Goal: Contribute content: Add original content to the website for others to see

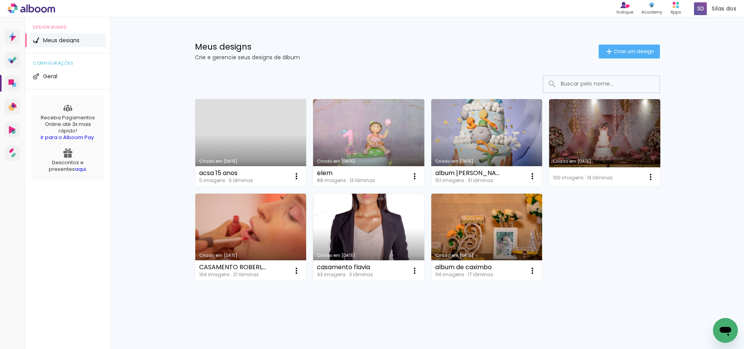
click at [224, 136] on link "Criado em [DATE]" at bounding box center [250, 143] width 111 height 88
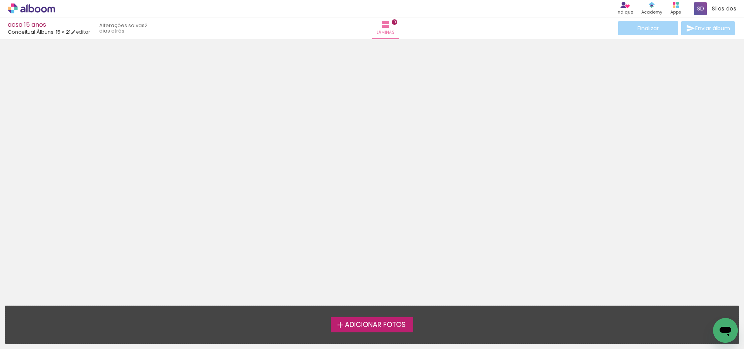
click at [366, 322] on span "Adicionar Fotos" at bounding box center [375, 325] width 61 height 7
click at [0, 0] on input "file" at bounding box center [0, 0] width 0 height 0
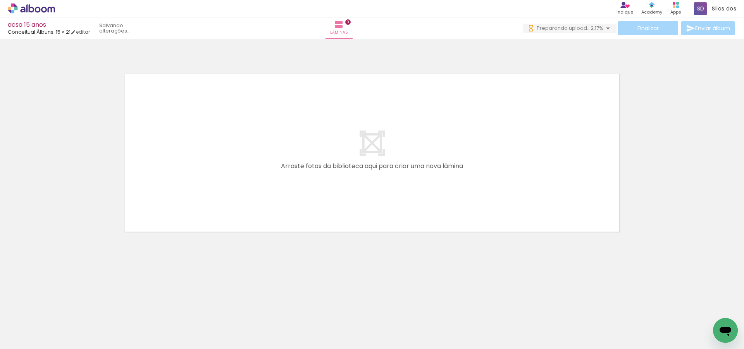
click at [20, 338] on span "Adicionar Fotos" at bounding box center [27, 339] width 23 height 9
click at [0, 0] on input "file" at bounding box center [0, 0] width 0 height 0
drag, startPoint x: 542, startPoint y: 328, endPoint x: 208, endPoint y: 156, distance: 375.9
click at [208, 156] on quentale-workspace at bounding box center [372, 174] width 744 height 349
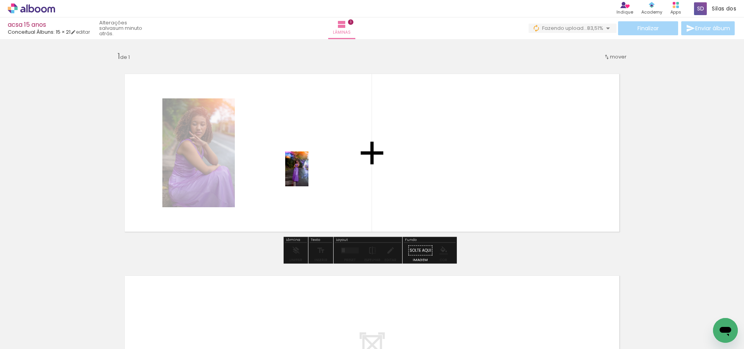
drag, startPoint x: 413, startPoint y: 323, endPoint x: 309, endPoint y: 175, distance: 181.2
click at [309, 175] on quentale-workspace at bounding box center [372, 174] width 744 height 349
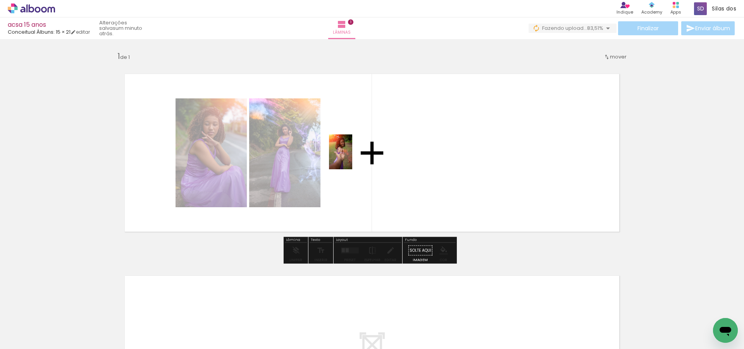
drag, startPoint x: 237, startPoint y: 329, endPoint x: 357, endPoint y: 149, distance: 217.2
click at [357, 149] on quentale-workspace at bounding box center [372, 174] width 744 height 349
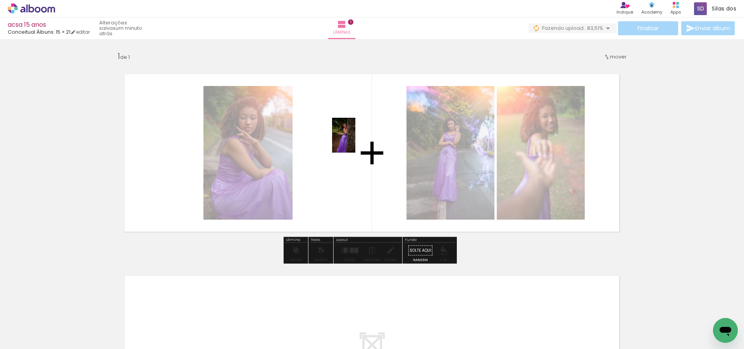
drag, startPoint x: 679, startPoint y: 331, endPoint x: 356, endPoint y: 141, distance: 374.9
click at [356, 141] on quentale-workspace at bounding box center [372, 174] width 744 height 349
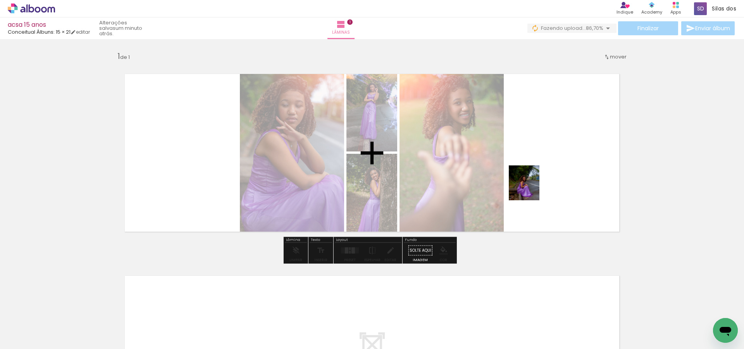
drag, startPoint x: 503, startPoint y: 331, endPoint x: 532, endPoint y: 189, distance: 145.3
click at [532, 189] on quentale-workspace at bounding box center [372, 174] width 744 height 349
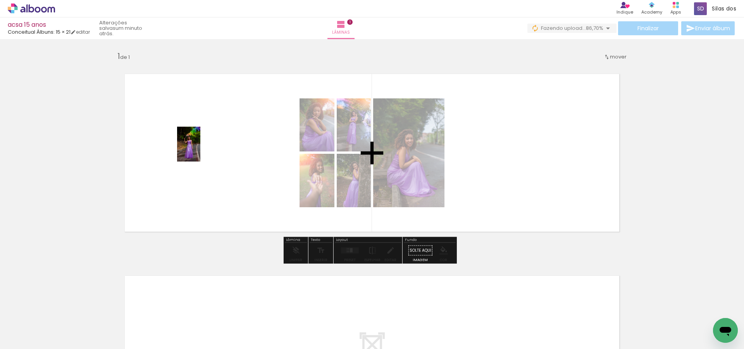
drag, startPoint x: 456, startPoint y: 334, endPoint x: 202, endPoint y: 151, distance: 313.3
click at [202, 151] on quentale-workspace at bounding box center [372, 174] width 744 height 349
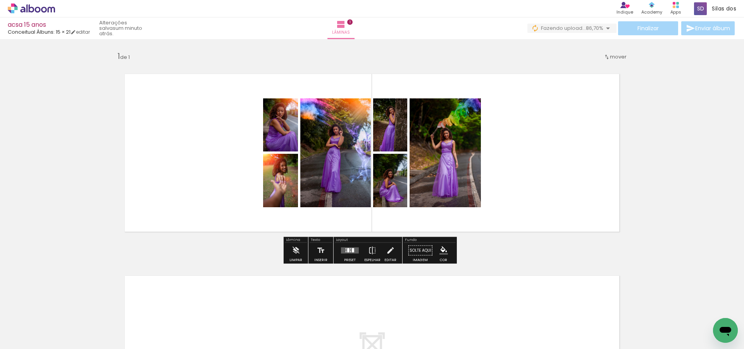
click at [344, 247] on div at bounding box center [350, 251] width 21 height 16
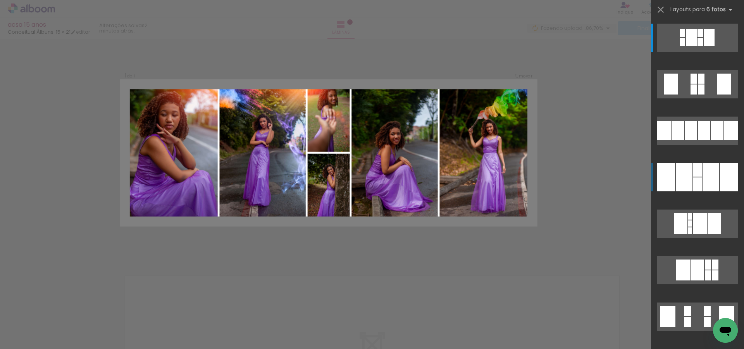
click at [724, 176] on div at bounding box center [729, 177] width 18 height 28
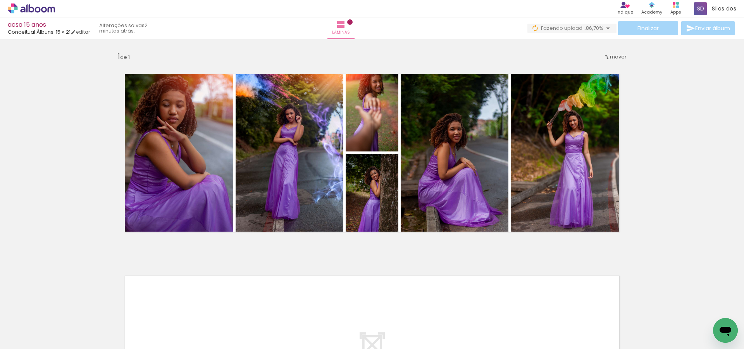
click at [722, 146] on div "Inserir lâmina 1 de 1" at bounding box center [372, 244] width 744 height 404
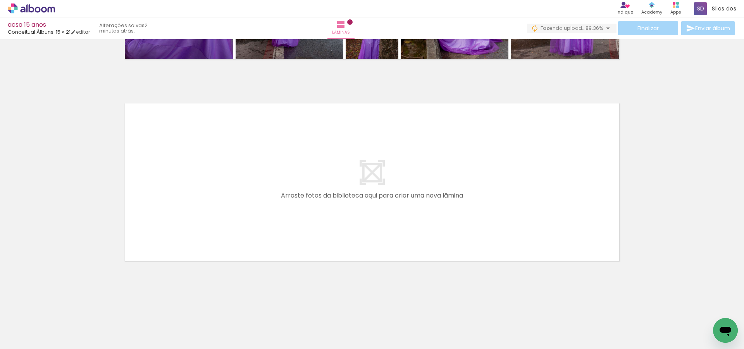
scroll to position [0, 0]
drag, startPoint x: 123, startPoint y: 322, endPoint x: 176, endPoint y: 186, distance: 146.4
click at [176, 186] on quentale-workspace at bounding box center [372, 174] width 744 height 349
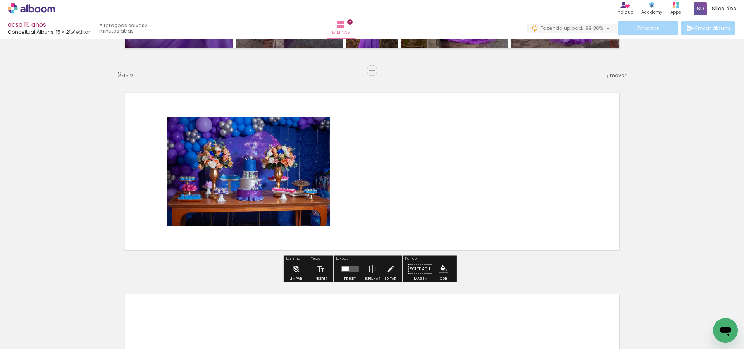
scroll to position [185, 0]
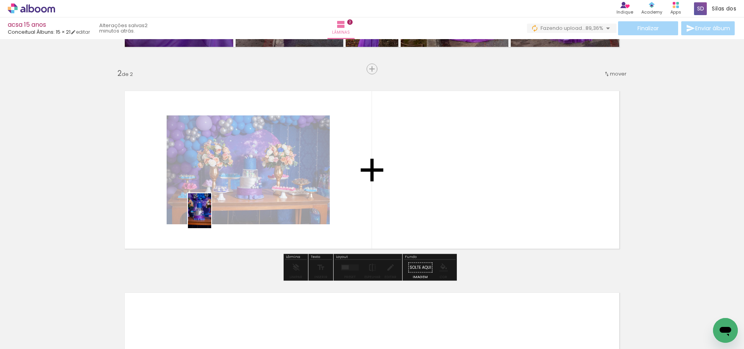
drag, startPoint x: 209, startPoint y: 300, endPoint x: 211, endPoint y: 217, distance: 83.8
click at [211, 217] on quentale-workspace at bounding box center [372, 174] width 744 height 349
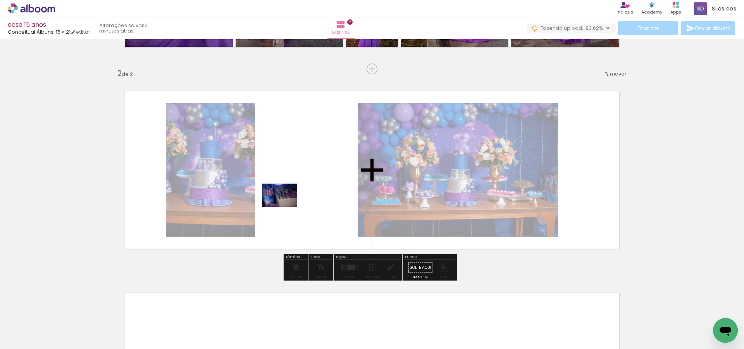
drag, startPoint x: 255, startPoint y: 329, endPoint x: 288, endPoint y: 197, distance: 135.9
click at [288, 197] on quentale-workspace at bounding box center [372, 174] width 744 height 349
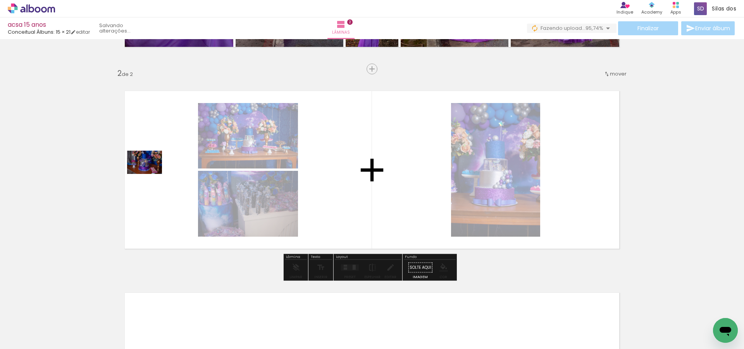
drag, startPoint x: 85, startPoint y: 318, endPoint x: 155, endPoint y: 173, distance: 160.8
click at [155, 173] on quentale-workspace at bounding box center [372, 174] width 744 height 349
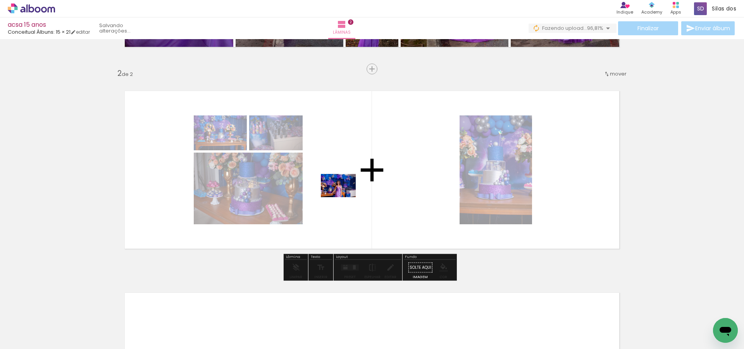
drag, startPoint x: 295, startPoint y: 330, endPoint x: 347, endPoint y: 187, distance: 152.3
click at [347, 188] on quentale-workspace at bounding box center [372, 174] width 744 height 349
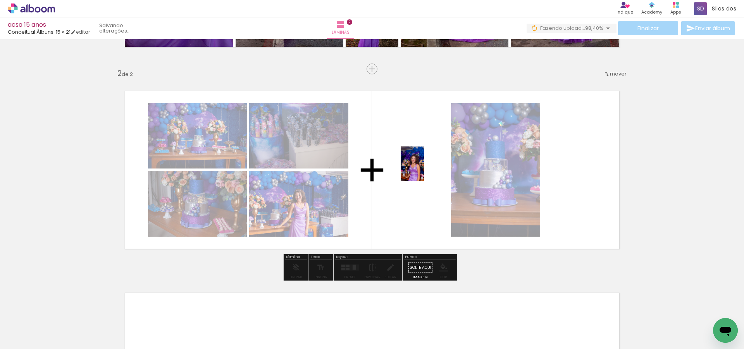
drag, startPoint x: 346, startPoint y: 327, endPoint x: 401, endPoint y: 240, distance: 103.2
click at [424, 166] on quentale-workspace at bounding box center [372, 174] width 744 height 349
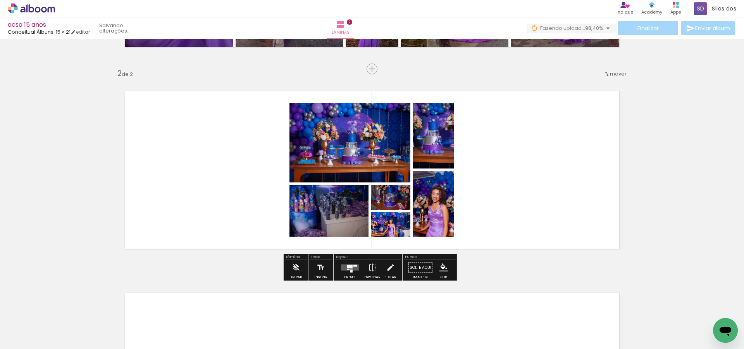
click at [350, 267] on div at bounding box center [350, 266] width 6 height 3
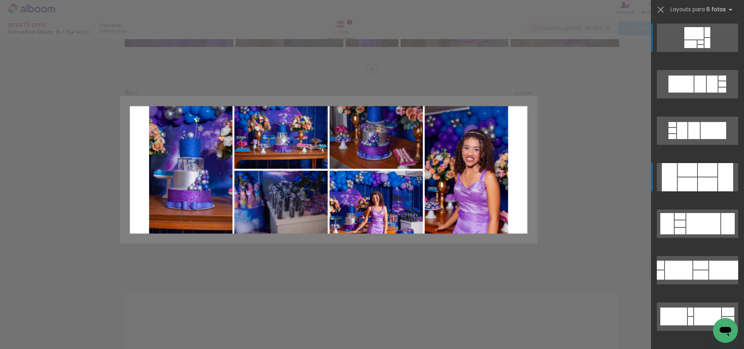
click at [725, 177] on div at bounding box center [725, 177] width 15 height 28
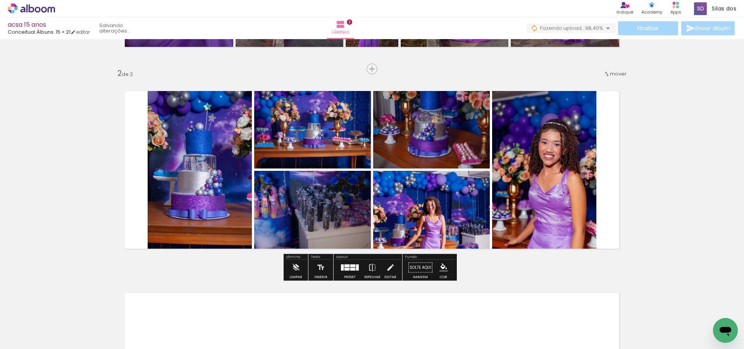
click at [439, 218] on quentale-photo at bounding box center [431, 216] width 117 height 90
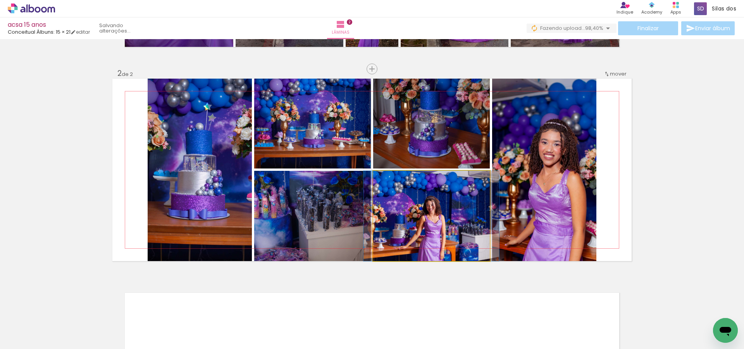
drag, startPoint x: 438, startPoint y: 219, endPoint x: 439, endPoint y: 210, distance: 9.7
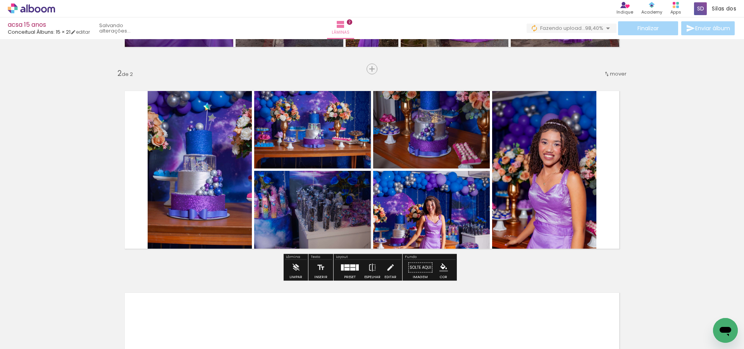
click at [563, 183] on quentale-photo at bounding box center [544, 170] width 104 height 183
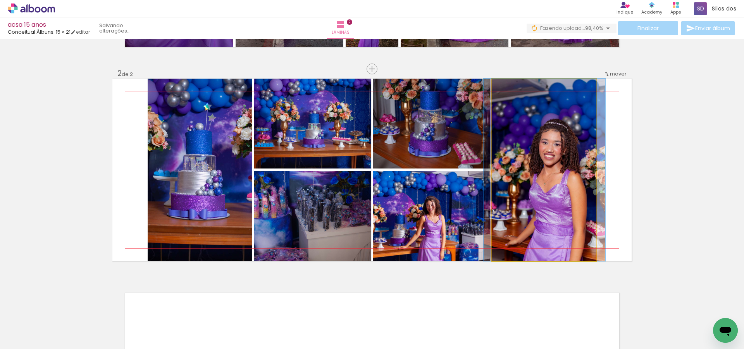
drag, startPoint x: 560, startPoint y: 187, endPoint x: 560, endPoint y: 172, distance: 15.1
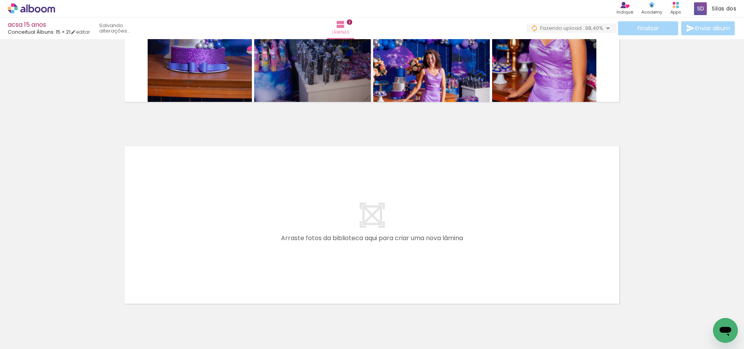
scroll to position [375, 0]
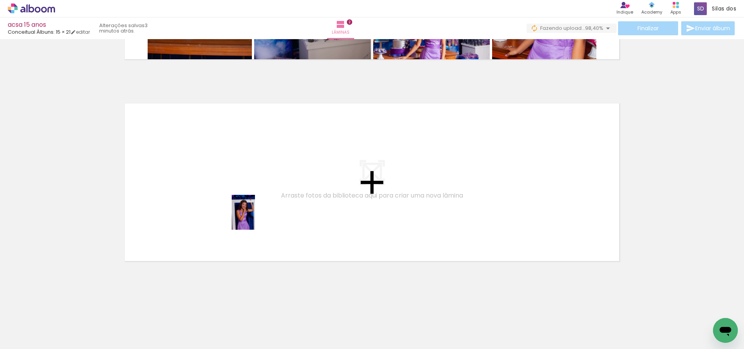
drag, startPoint x: 382, startPoint y: 326, endPoint x: 255, endPoint y: 218, distance: 166.7
click at [255, 218] on quentale-workspace at bounding box center [372, 174] width 744 height 349
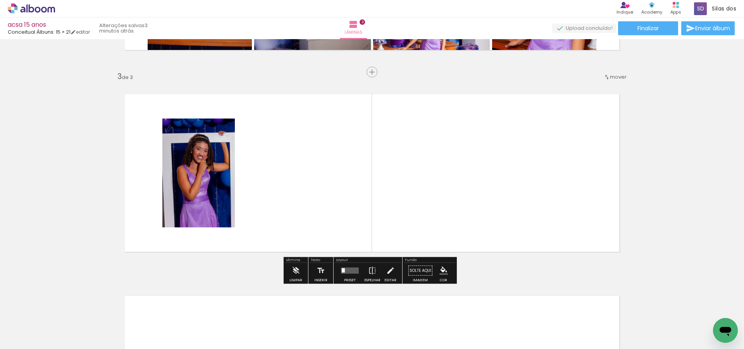
scroll to position [387, 0]
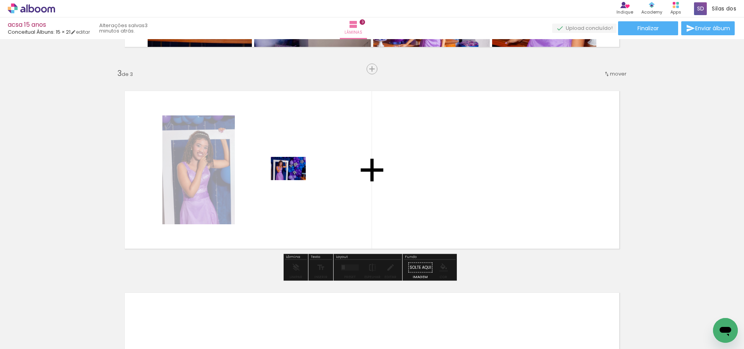
drag, startPoint x: 430, startPoint y: 321, endPoint x: 285, endPoint y: 162, distance: 214.9
click at [285, 162] on quentale-workspace at bounding box center [372, 174] width 744 height 349
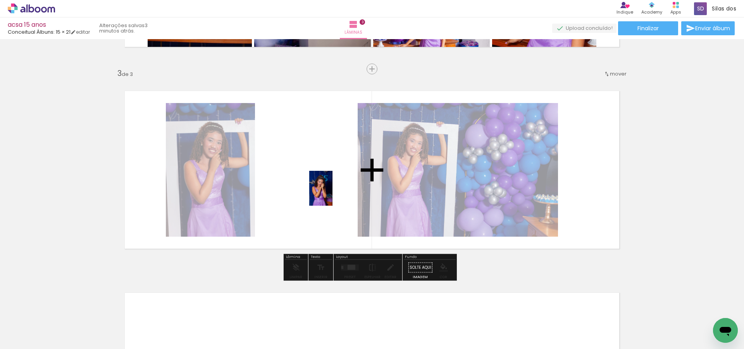
drag, startPoint x: 494, startPoint y: 313, endPoint x: 334, endPoint y: 191, distance: 201.2
click at [334, 191] on quentale-workspace at bounding box center [372, 174] width 744 height 349
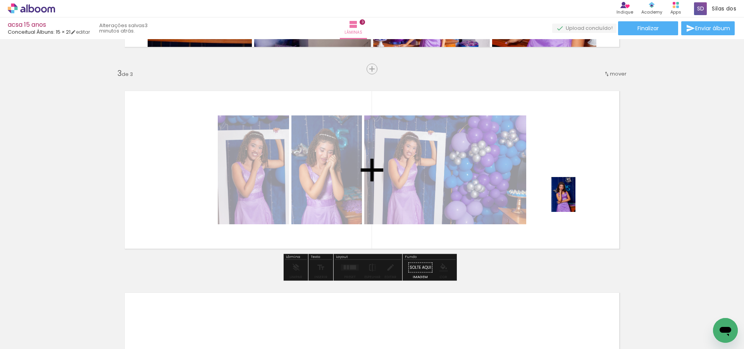
drag, startPoint x: 586, startPoint y: 270, endPoint x: 575, endPoint y: 200, distance: 70.3
click at [575, 200] on quentale-workspace at bounding box center [372, 174] width 744 height 349
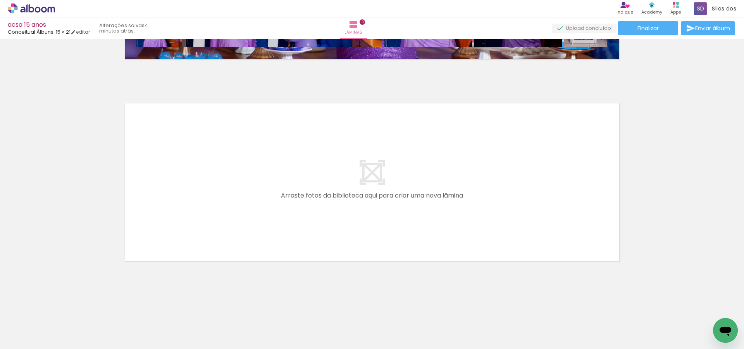
scroll to position [0, 425]
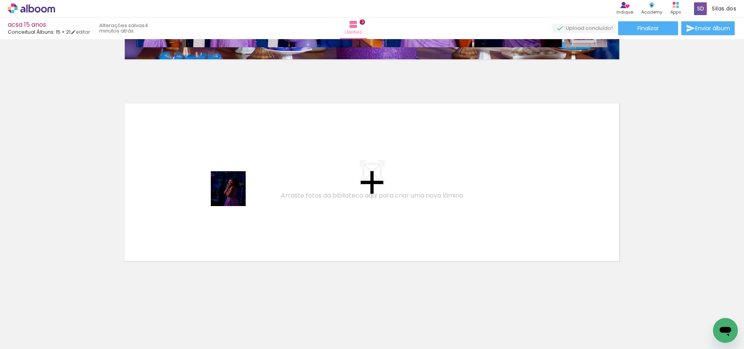
drag, startPoint x: 306, startPoint y: 328, endPoint x: 315, endPoint y: 274, distance: 54.7
click at [223, 178] on quentale-workspace at bounding box center [372, 174] width 744 height 349
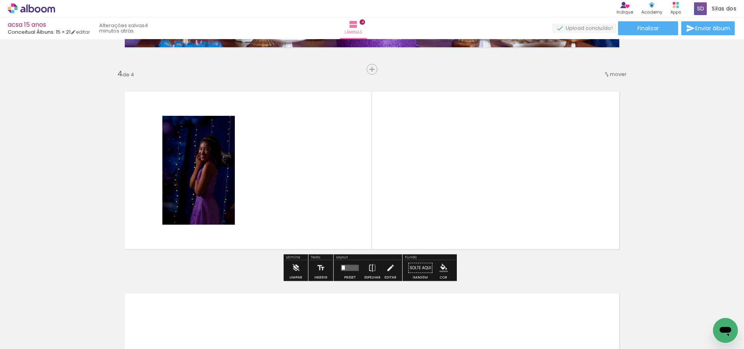
scroll to position [589, 0]
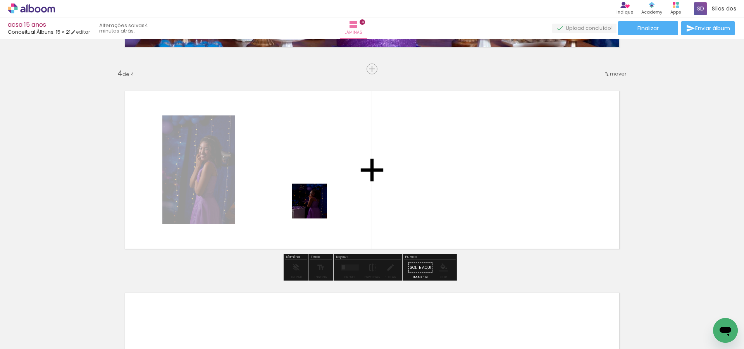
drag, startPoint x: 360, startPoint y: 313, endPoint x: 337, endPoint y: 229, distance: 87.2
click at [309, 191] on quentale-workspace at bounding box center [372, 174] width 744 height 349
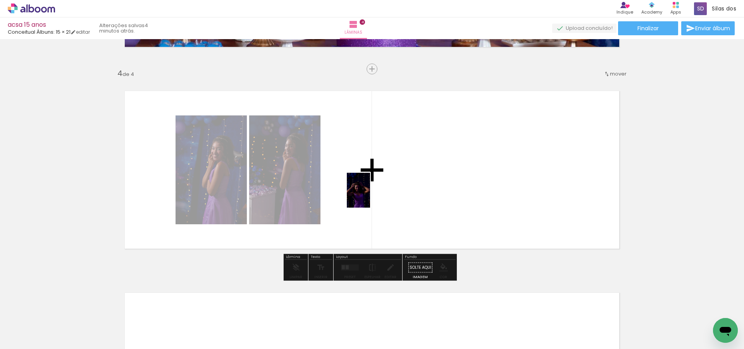
drag, startPoint x: 395, startPoint y: 327, endPoint x: 370, endPoint y: 192, distance: 136.8
click at [370, 192] on quentale-workspace at bounding box center [372, 174] width 744 height 349
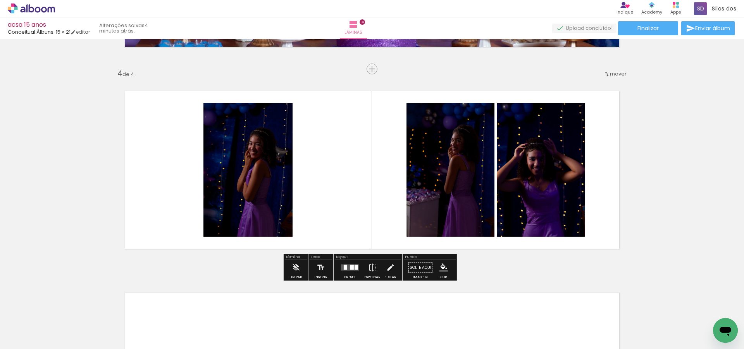
click at [344, 268] on div at bounding box center [345, 267] width 3 height 5
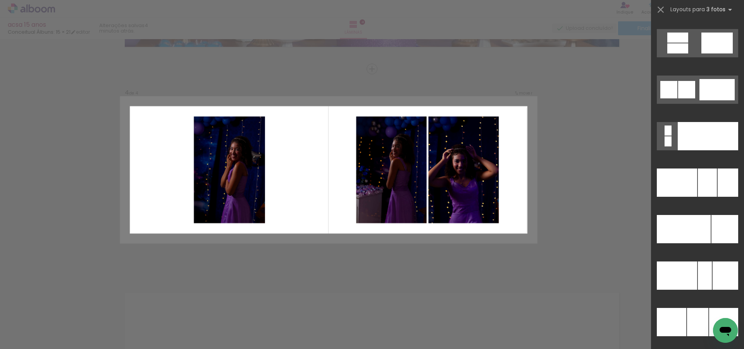
scroll to position [7532, 0]
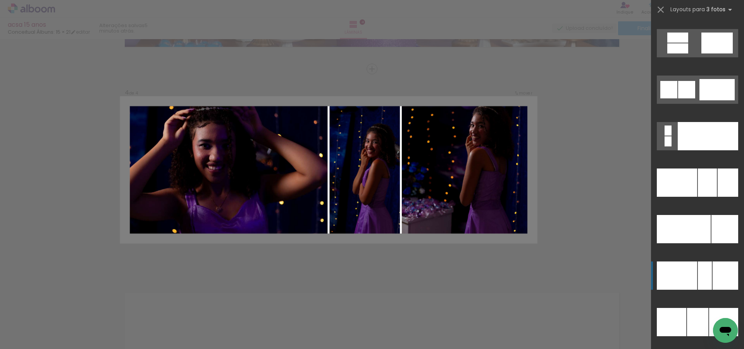
click at [698, 273] on div at bounding box center [705, 276] width 14 height 28
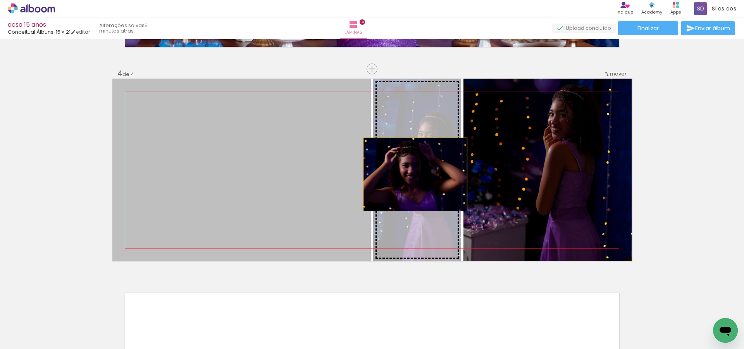
drag, startPoint x: 271, startPoint y: 166, endPoint x: 413, endPoint y: 174, distance: 142.2
click at [0, 0] on slot at bounding box center [0, 0] width 0 height 0
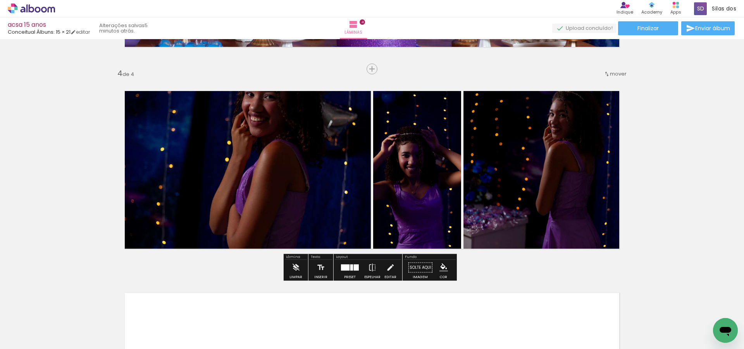
click at [270, 137] on quentale-photo at bounding box center [241, 170] width 259 height 183
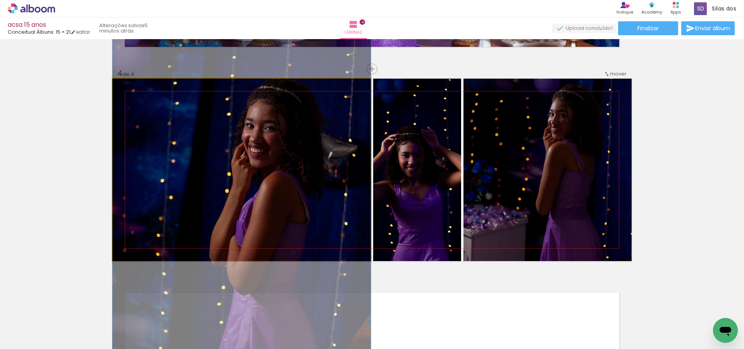
drag, startPoint x: 273, startPoint y: 139, endPoint x: 274, endPoint y: 170, distance: 31.4
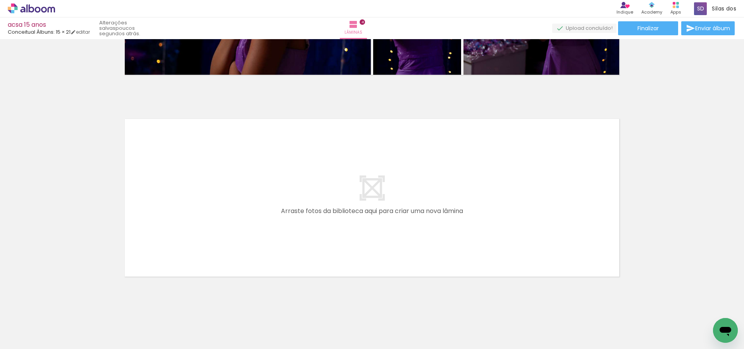
scroll to position [779, 0]
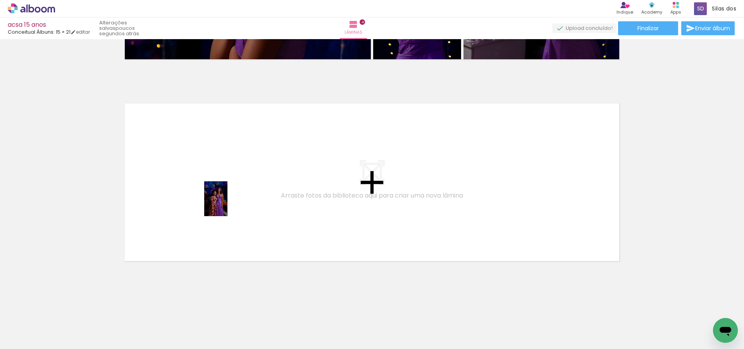
drag, startPoint x: 260, startPoint y: 329, endPoint x: 217, endPoint y: 185, distance: 150.1
click at [217, 185] on quentale-workspace at bounding box center [372, 174] width 744 height 349
